Goal: Transaction & Acquisition: Subscribe to service/newsletter

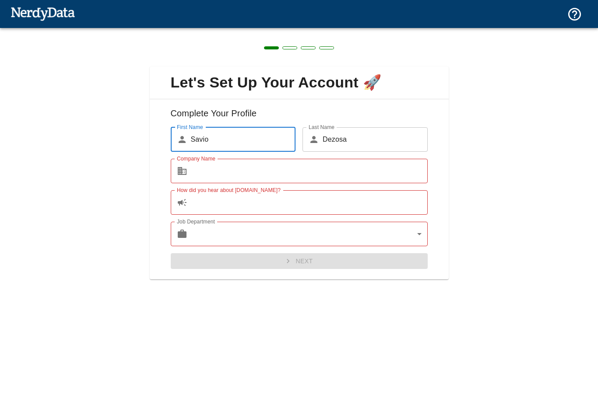
click at [262, 201] on input "How did you hear about [DOMAIN_NAME]?" at bounding box center [309, 202] width 237 height 24
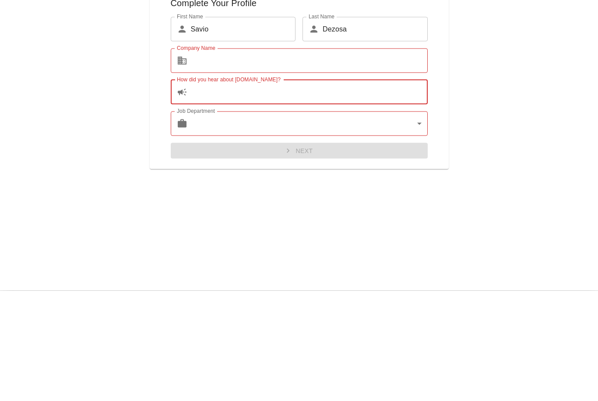
click at [311, 159] on input "Company Name" at bounding box center [309, 171] width 237 height 24
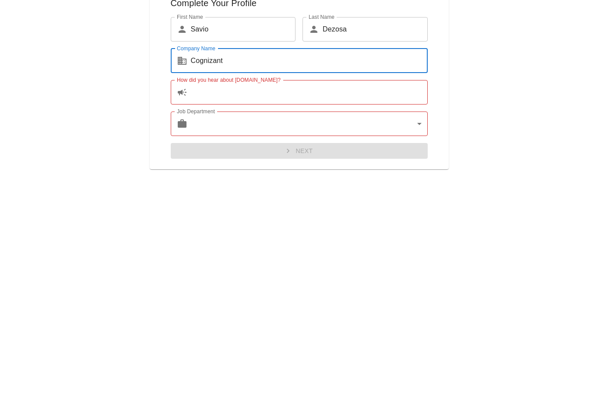
type input "Cognizant"
click at [270, 190] on input "How did you hear about NerdyData.com?" at bounding box center [309, 202] width 237 height 24
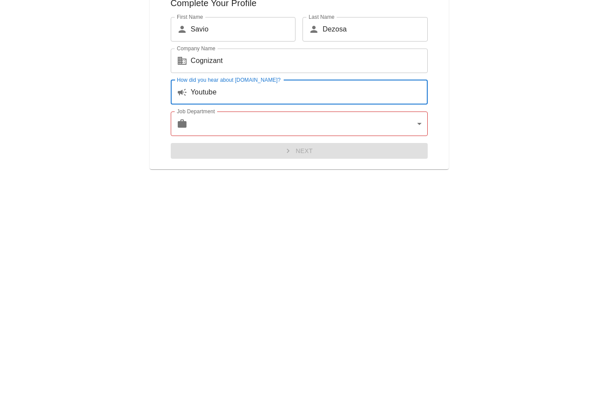
type input "Youtube"
click at [313, 31] on body "Technologies Domains Pricing Products Create a Report Create a list of websites…" at bounding box center [299, 15] width 598 height 31
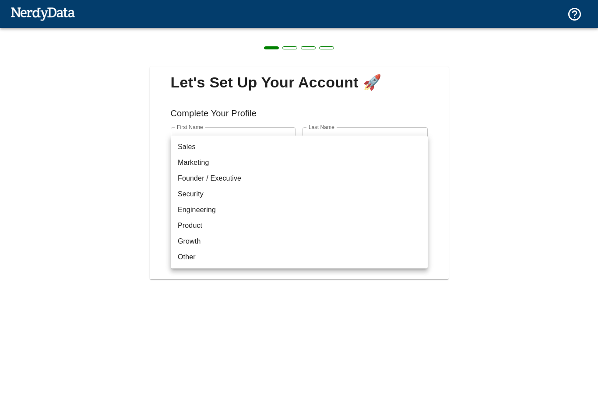
click at [234, 210] on li "Engineering" at bounding box center [299, 210] width 257 height 16
type input "engineering"
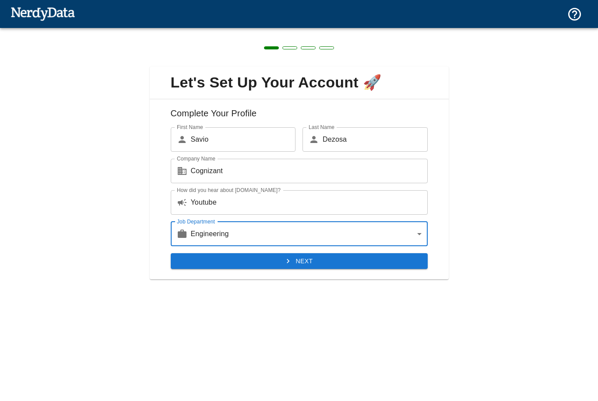
click at [332, 255] on button "Next" at bounding box center [299, 261] width 257 height 16
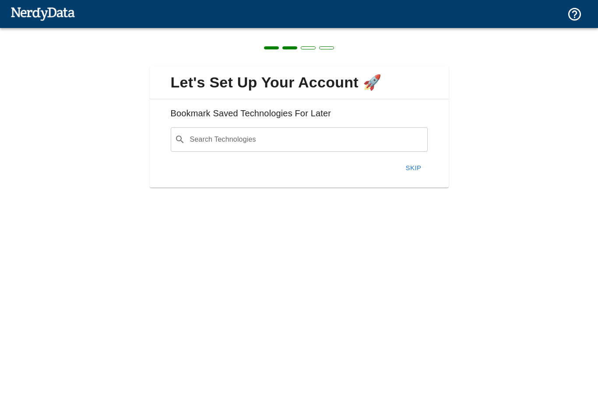
click at [422, 161] on button "Skip" at bounding box center [413, 168] width 28 height 18
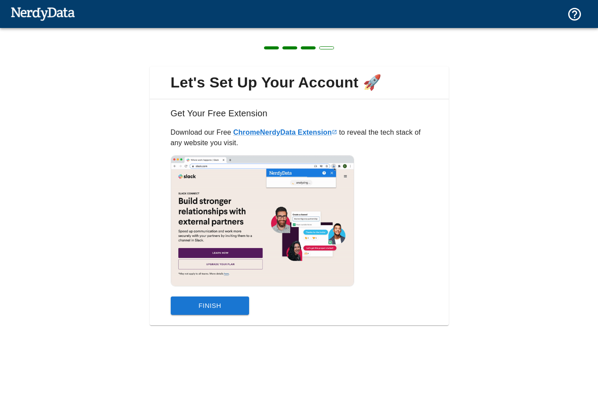
click at [218, 304] on button "Finish" at bounding box center [210, 306] width 79 height 18
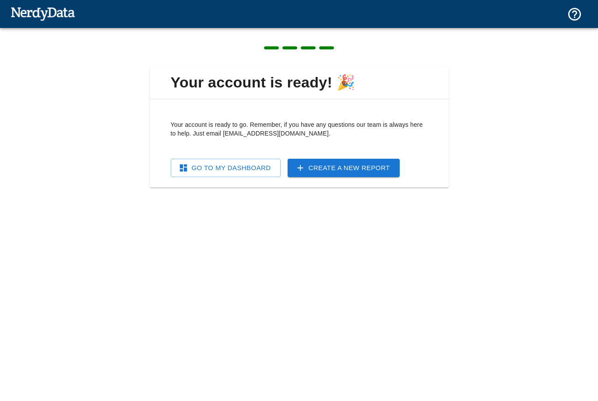
click at [243, 169] on link "Go To My Dashboard" at bounding box center [226, 168] width 110 height 18
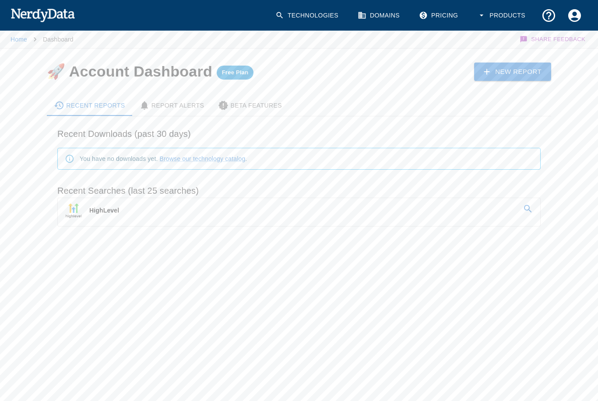
click at [255, 208] on link "HighLevel" at bounding box center [299, 210] width 482 height 24
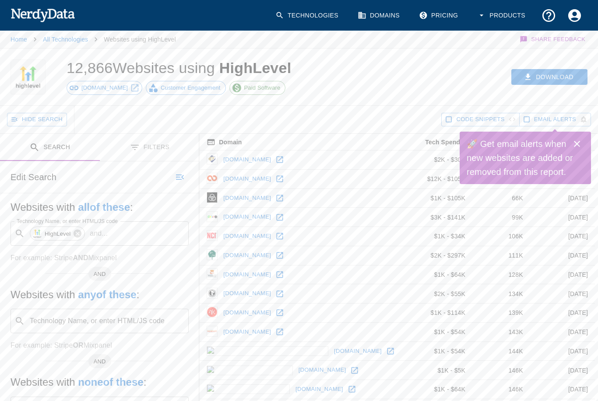
click at [240, 174] on link "pair.com" at bounding box center [247, 179] width 52 height 14
click at [236, 181] on link "pair.com" at bounding box center [247, 179] width 52 height 14
